Goal: Information Seeking & Learning: Find specific page/section

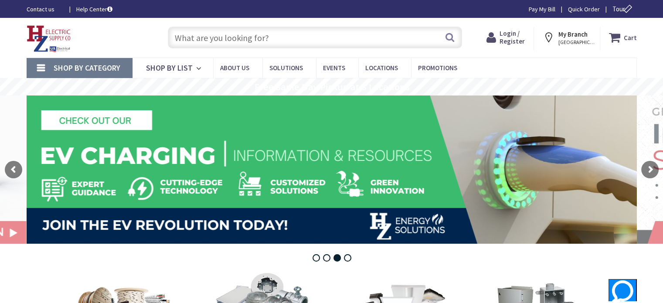
click at [250, 37] on input "text" at bounding box center [315, 38] width 294 height 22
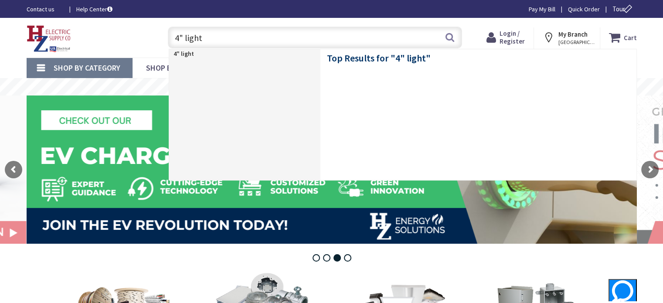
type input "4" lights"
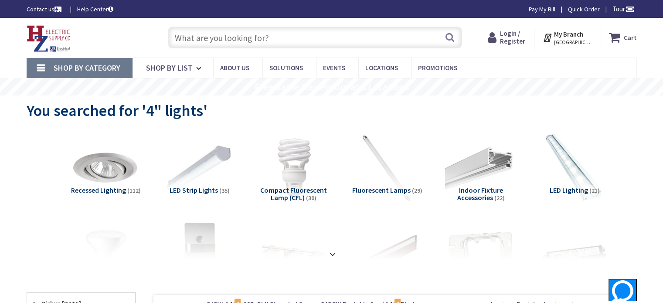
click at [245, 36] on input "text" at bounding box center [315, 38] width 294 height 22
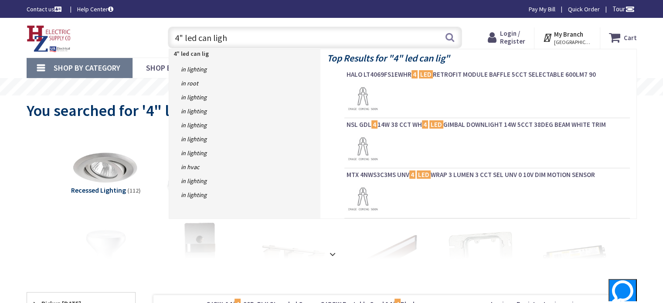
type input "4" led can light"
